Goal: Check status: Check status

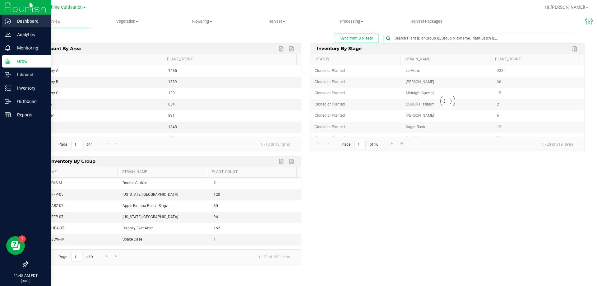
click at [4, 21] on div "Dashboard" at bounding box center [26, 21] width 49 height 12
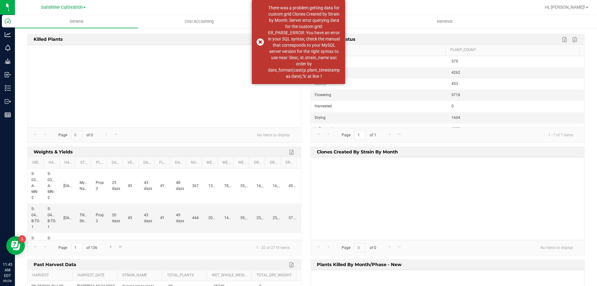
click at [354, 23] on uib-tab-heading "Plants" at bounding box center [322, 21] width 122 height 12
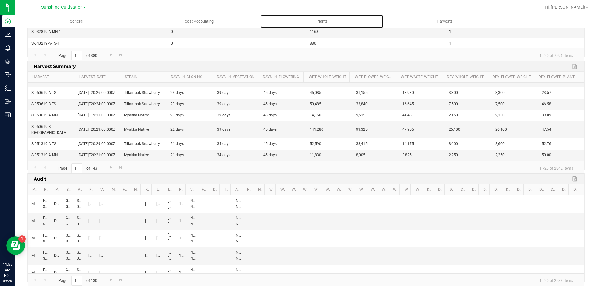
scroll to position [204, 0]
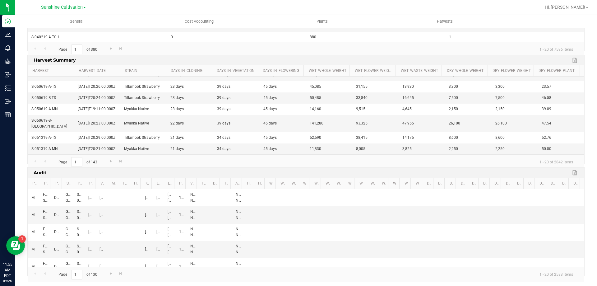
drag, startPoint x: 20, startPoint y: 179, endPoint x: 20, endPoint y: 227, distance: 48.2
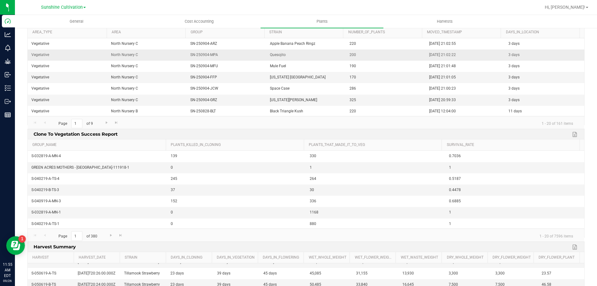
scroll to position [0, 0]
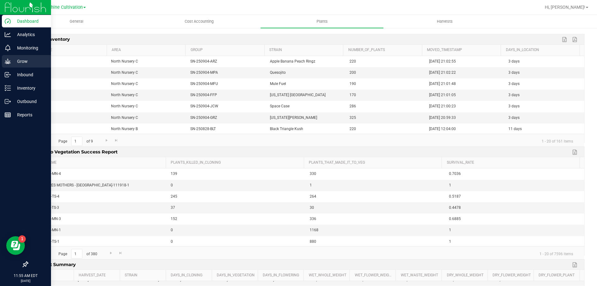
click at [21, 59] on p "Grow" at bounding box center [29, 61] width 37 height 7
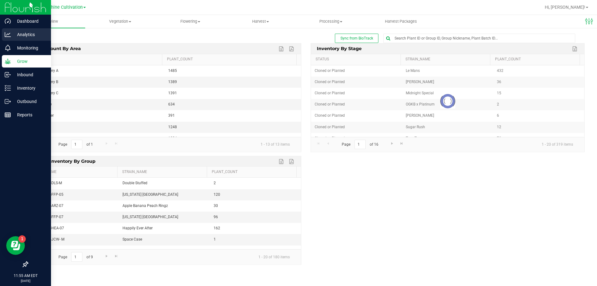
click at [26, 33] on p "Analytics" at bounding box center [29, 34] width 37 height 7
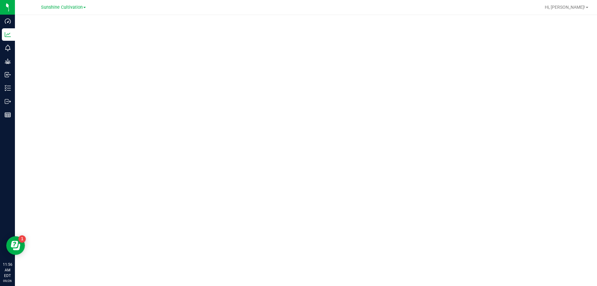
click at [21, 162] on div at bounding box center [306, 148] width 583 height 267
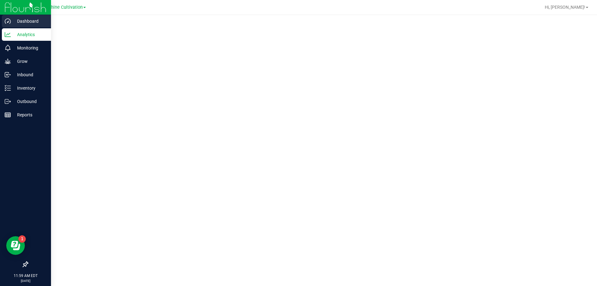
click at [16, 24] on p "Dashboard" at bounding box center [29, 20] width 37 height 7
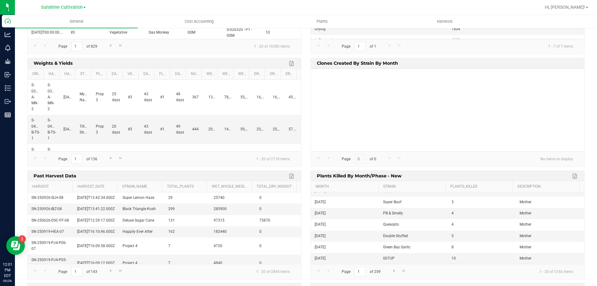
scroll to position [93, 0]
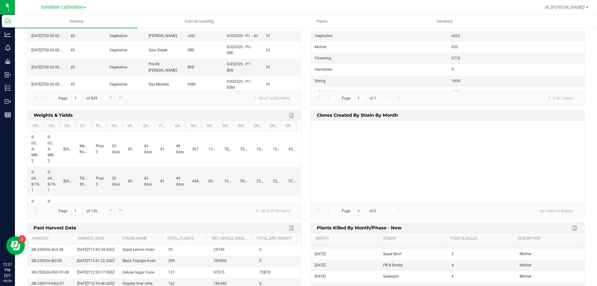
drag, startPoint x: 308, startPoint y: 191, endPoint x: 308, endPoint y: 174, distance: 17.1
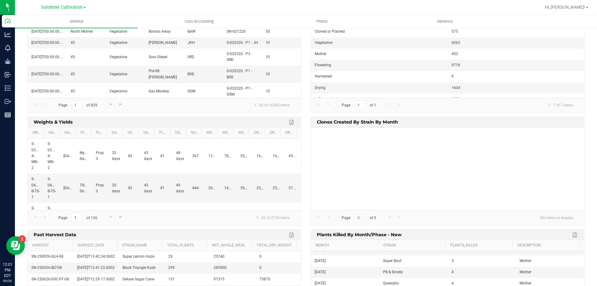
click at [358, 171] on div at bounding box center [448, 169] width 274 height 82
drag, startPoint x: 359, startPoint y: 160, endPoint x: 385, endPoint y: 160, distance: 26.5
click at [308, 160] on div "Clones Created by Strain by Month Page 0 of 0 No items to display" at bounding box center [447, 173] width 283 height 112
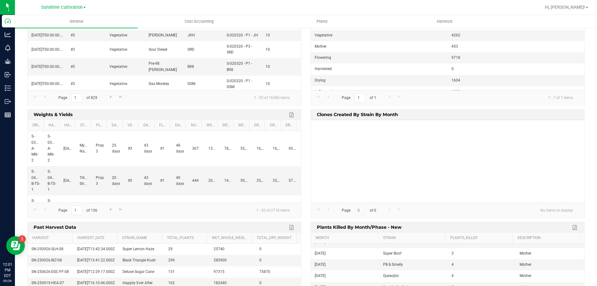
drag, startPoint x: 305, startPoint y: 152, endPoint x: 305, endPoint y: 161, distance: 9.0
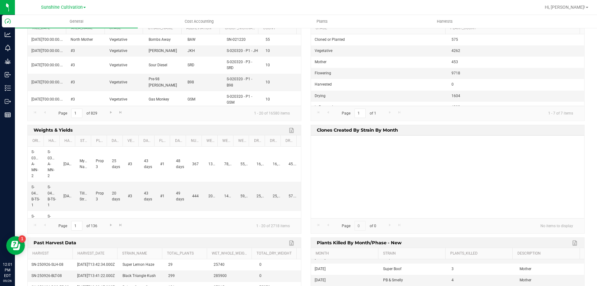
scroll to position [0, 0]
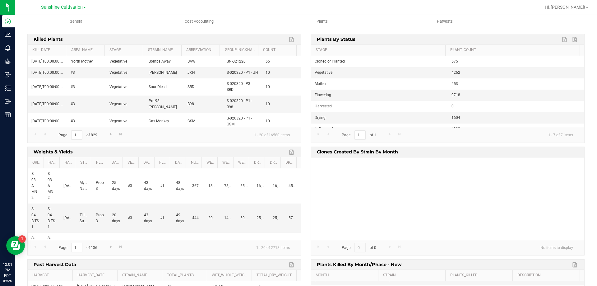
drag, startPoint x: 303, startPoint y: 167, endPoint x: 306, endPoint y: 129, distance: 38.4
drag, startPoint x: 302, startPoint y: 163, endPoint x: 302, endPoint y: 108, distance: 55.1
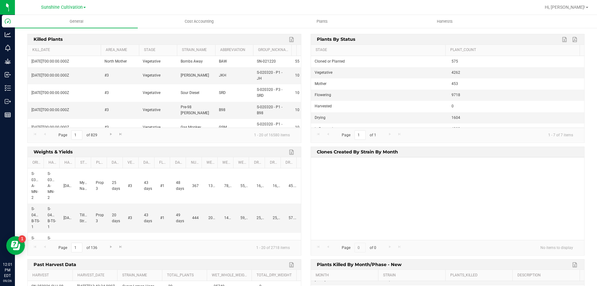
drag, startPoint x: 66, startPoint y: 48, endPoint x: 106, endPoint y: 49, distance: 39.8
click at [106, 49] on div "kill_date area_name stage strain_name abbreviation group_nickname count" at bounding box center [162, 50] width 269 height 11
click at [77, 48] on link "kill_date" at bounding box center [67, 50] width 70 height 5
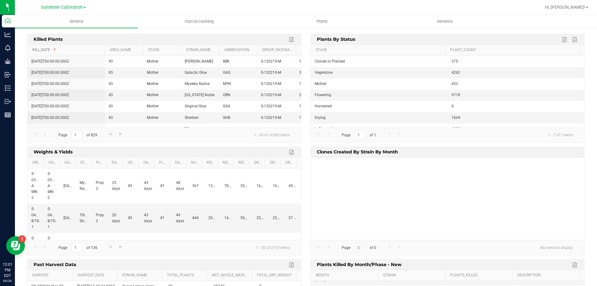
click at [77, 48] on link "kill_date" at bounding box center [67, 50] width 70 height 5
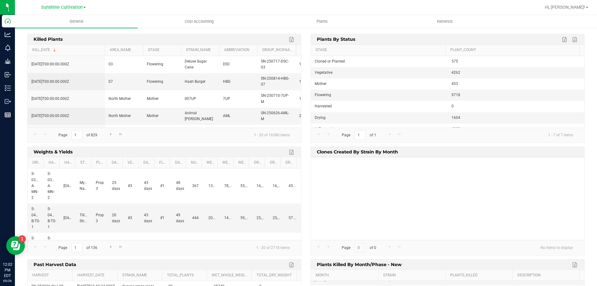
click at [481, 194] on div at bounding box center [448, 198] width 274 height 82
click at [289, 40] on link "Export to Excel" at bounding box center [292, 39] width 9 height 8
click at [53, 7] on span "Sunshine Cultivation" at bounding box center [62, 8] width 42 height 6
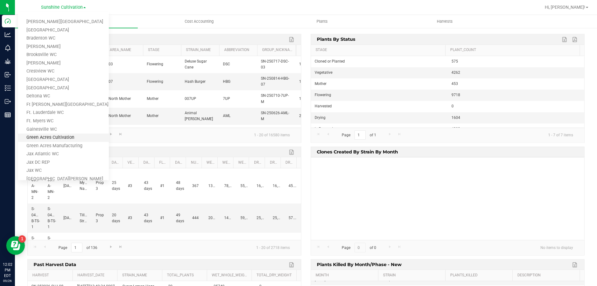
click at [63, 138] on link "Green Acres Cultivation" at bounding box center [63, 137] width 91 height 8
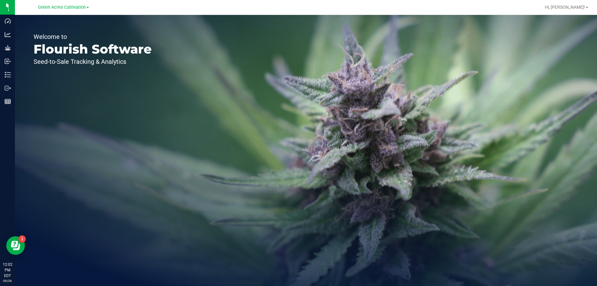
drag, startPoint x: 90, startPoint y: 93, endPoint x: 53, endPoint y: 38, distance: 66.8
click at [90, 93] on div "Welcome to Flourish Software Seed-to-Sale Tracking & Analytics" at bounding box center [93, 150] width 156 height 271
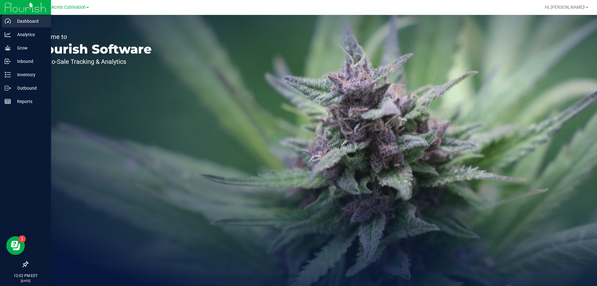
click at [15, 21] on p "Dashboard" at bounding box center [29, 20] width 37 height 7
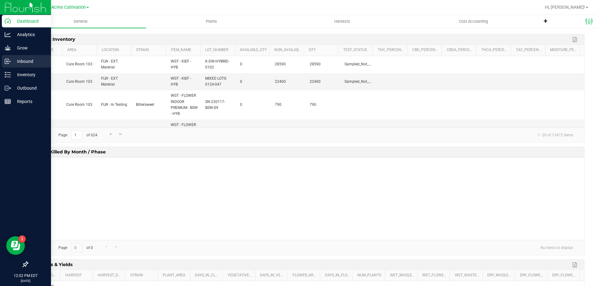
drag, startPoint x: 17, startPoint y: 167, endPoint x: 0, endPoint y: 60, distance: 108.1
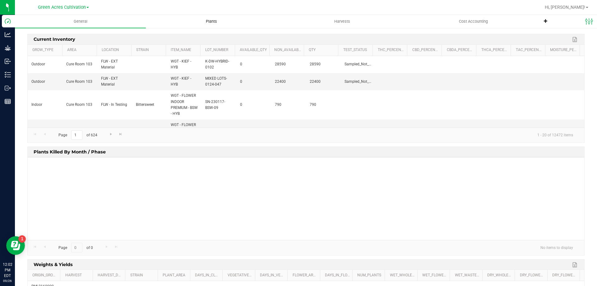
click at [218, 21] on span "Plants" at bounding box center [212, 22] width 28 height 6
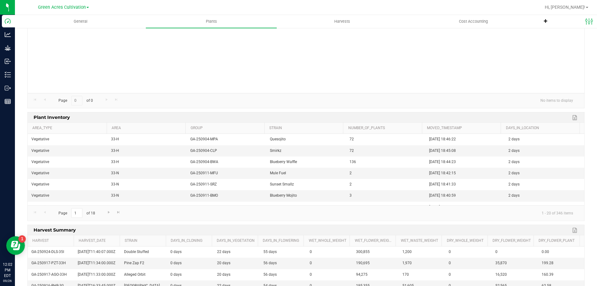
scroll to position [92, 0]
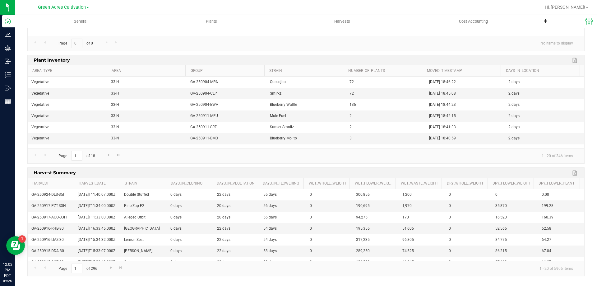
drag, startPoint x: 18, startPoint y: 80, endPoint x: 16, endPoint y: 138, distance: 57.9
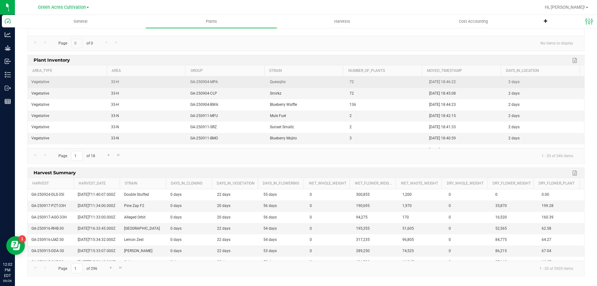
drag, startPoint x: 16, startPoint y: 150, endPoint x: 63, endPoint y: 87, distance: 78.5
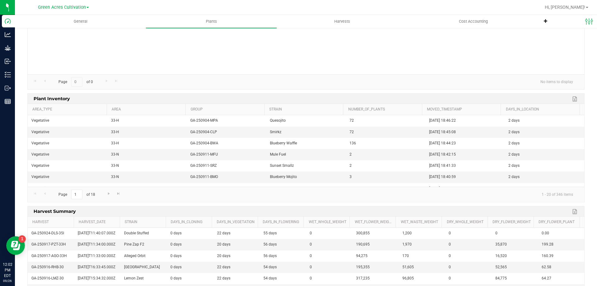
scroll to position [0, 0]
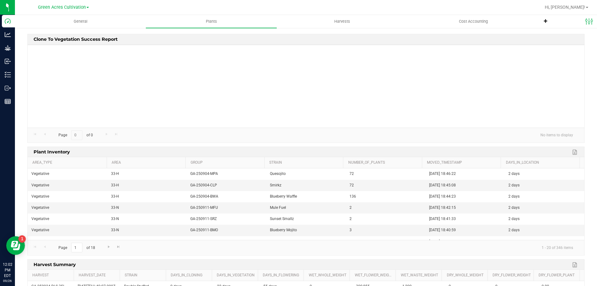
drag, startPoint x: 23, startPoint y: 164, endPoint x: 24, endPoint y: 115, distance: 48.6
click at [346, 20] on span "Harvests" at bounding box center [342, 22] width 33 height 6
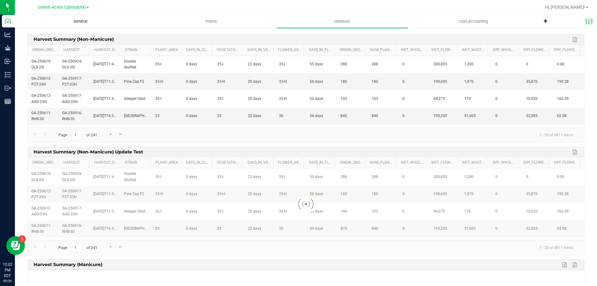
click at [79, 21] on span "General" at bounding box center [80, 22] width 30 height 6
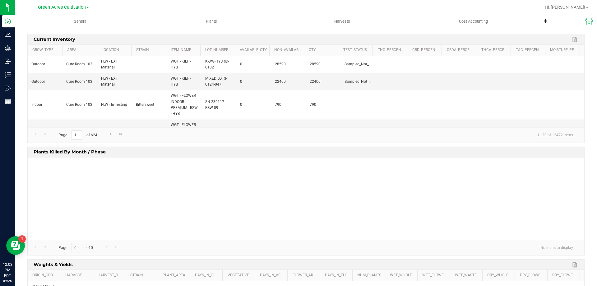
click at [97, 184] on div at bounding box center [306, 198] width 557 height 82
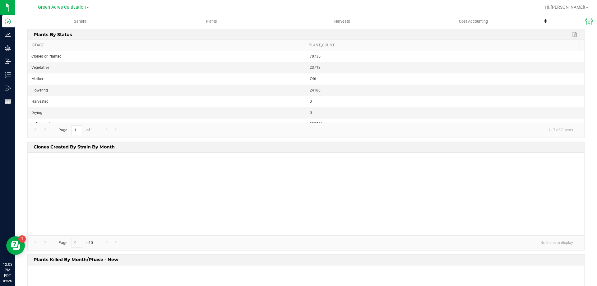
scroll to position [373, 0]
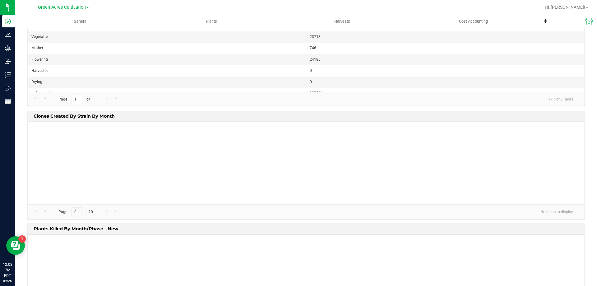
click at [136, 112] on div "Clones Created By Strain By Month" at bounding box center [169, 115] width 292 height 9
click at [173, 147] on div at bounding box center [306, 163] width 557 height 82
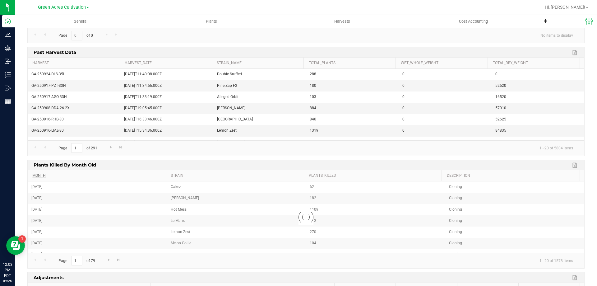
scroll to position [664, 0]
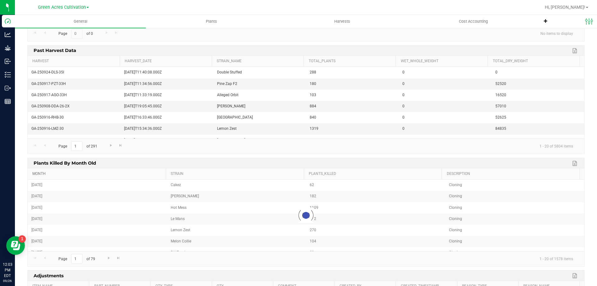
click at [109, 174] on link "Month" at bounding box center [97, 173] width 131 height 5
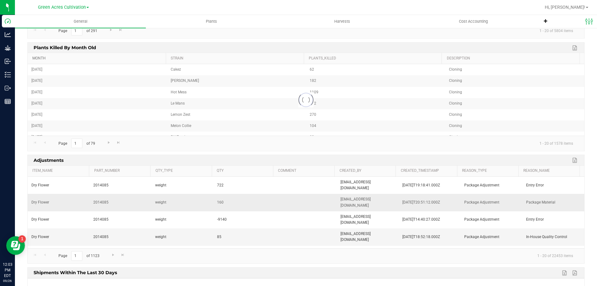
scroll to position [769, 0]
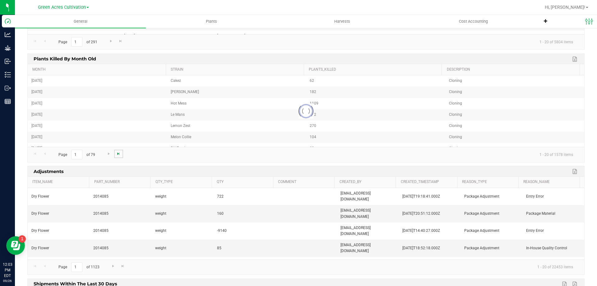
click at [119, 154] on span "Go to the last page" at bounding box center [118, 153] width 5 height 5
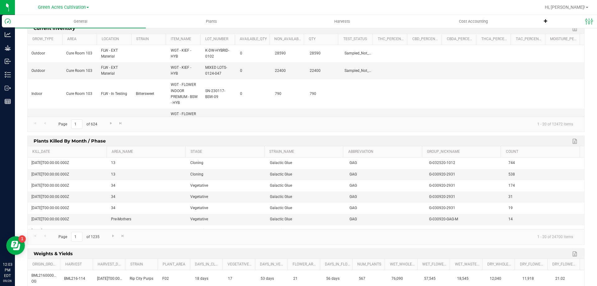
scroll to position [0, 0]
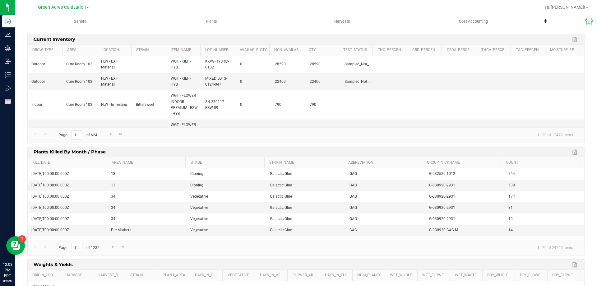
drag, startPoint x: 148, startPoint y: 202, endPoint x: 147, endPoint y: 147, distance: 55.1
click at [79, 162] on link "kill_date" at bounding box center [68, 162] width 72 height 5
click at [82, 162] on link "kill_date" at bounding box center [68, 162] width 72 height 5
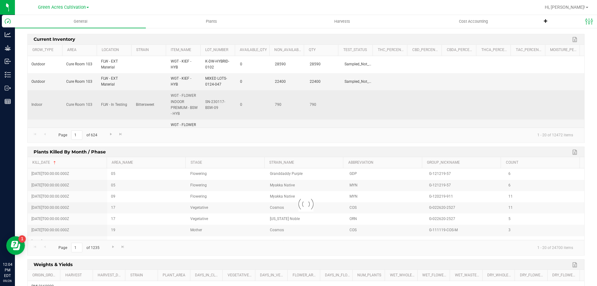
click at [361, 102] on td at bounding box center [358, 104] width 35 height 29
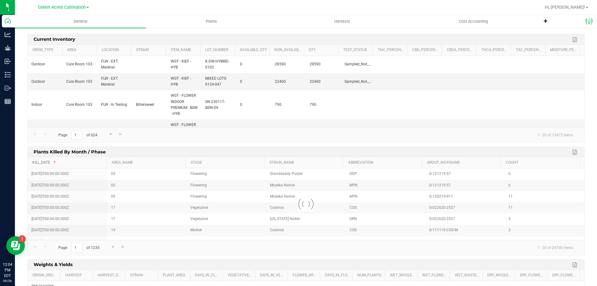
click at [69, 165] on link "kill_date" at bounding box center [68, 162] width 72 height 5
drag, startPoint x: 20, startPoint y: 180, endPoint x: 24, endPoint y: 179, distance: 3.5
click at [571, 152] on link "Export to Excel" at bounding box center [575, 152] width 9 height 8
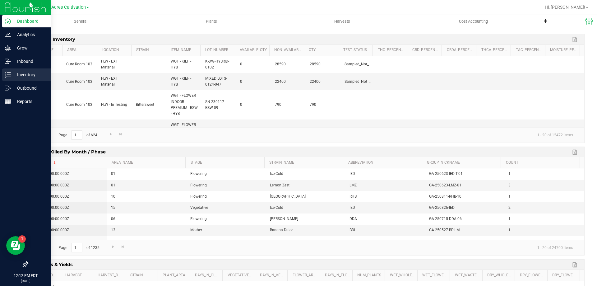
click at [9, 73] on icon at bounding box center [8, 75] width 6 height 6
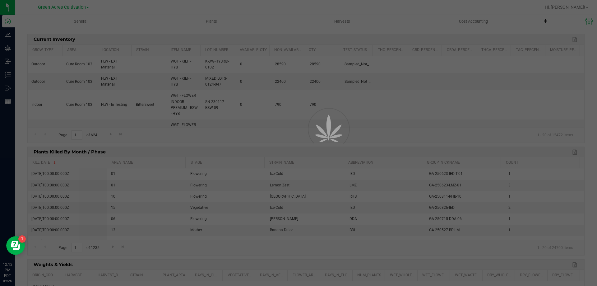
click at [7, 146] on div at bounding box center [298, 143] width 597 height 286
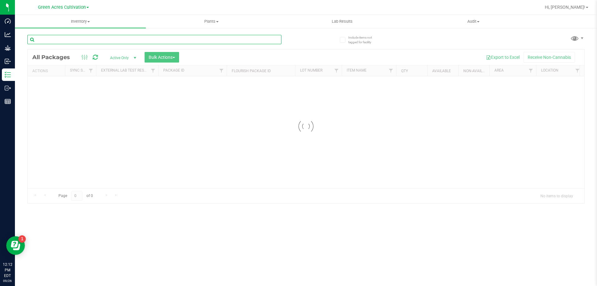
click at [121, 37] on input "text" at bounding box center [154, 39] width 254 height 9
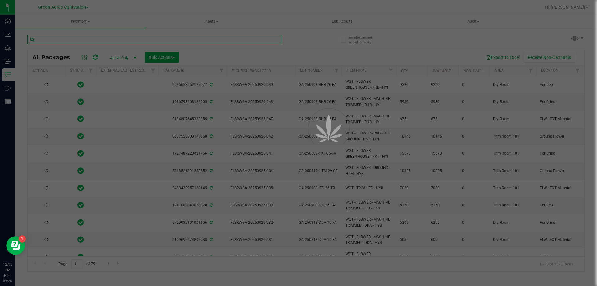
paste input "GA-250918-ZPM"
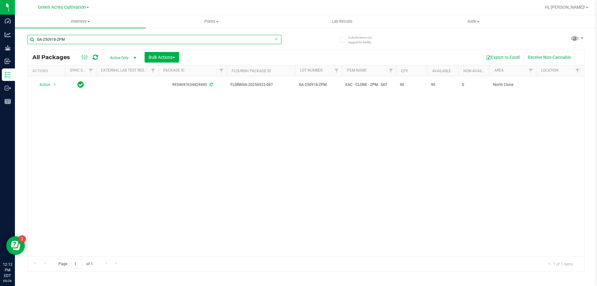
drag, startPoint x: 49, startPoint y: 42, endPoint x: 154, endPoint y: 33, distance: 105.6
click at [154, 33] on div "GA-250918-ZPM" at bounding box center [166, 39] width 279 height 20
click at [78, 39] on input "GA-250918-ZPM" at bounding box center [154, 39] width 254 height 9
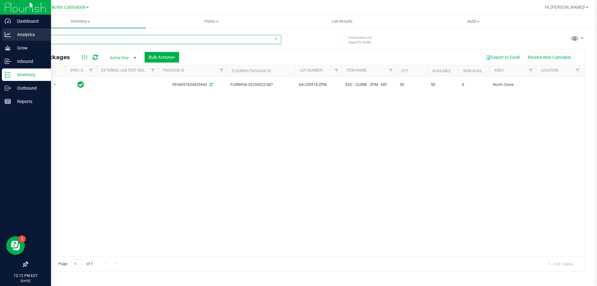
drag, startPoint x: 78, startPoint y: 39, endPoint x: 0, endPoint y: 41, distance: 77.8
click at [0, 41] on div "Dashboard Analytics Grow Inbound Inventory Outbound Reports 12:12 PM EDT [DATE]…" at bounding box center [298, 143] width 597 height 286
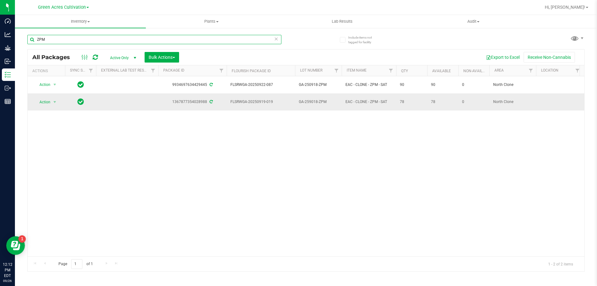
type input "ZPM"
click at [321, 99] on span "GA-259018-ZPM" at bounding box center [318, 102] width 39 height 6
click at [311, 97] on input "GA-259018-ZPM" at bounding box center [317, 102] width 44 height 10
type input "GA-250918-ZPM"
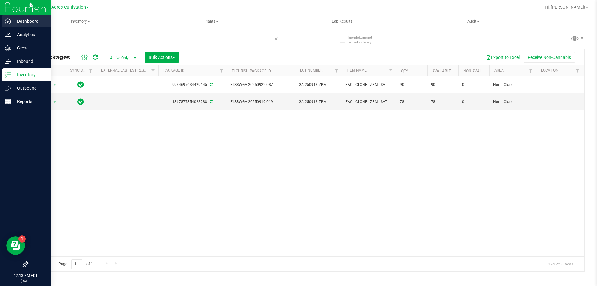
click at [4, 20] on div "Dashboard" at bounding box center [26, 21] width 49 height 12
